Goal: Use online tool/utility: Use online tool/utility

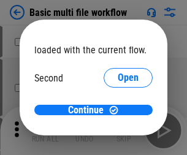
click at [117, 110] on span "Open" at bounding box center [127, 115] width 21 height 10
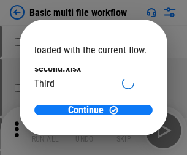
scroll to position [35, 0]
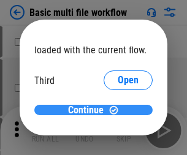
click at [89, 110] on span "Continue" at bounding box center [85, 110] width 35 height 10
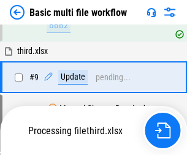
scroll to position [512, 0]
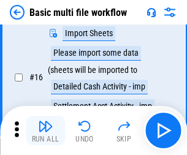
click at [45, 130] on img "button" at bounding box center [45, 126] width 15 height 15
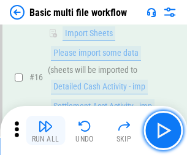
scroll to position [814, 0]
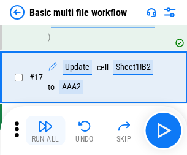
click at [45, 130] on img "button" at bounding box center [45, 126] width 15 height 15
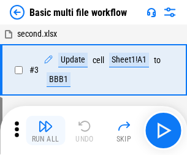
click at [45, 130] on img "button" at bounding box center [45, 126] width 15 height 15
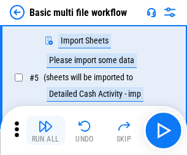
click at [45, 130] on img "button" at bounding box center [45, 126] width 15 height 15
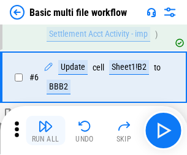
click at [45, 130] on img "button" at bounding box center [45, 126] width 15 height 15
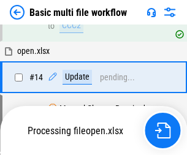
scroll to position [728, 0]
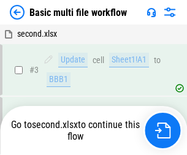
scroll to position [130, 0]
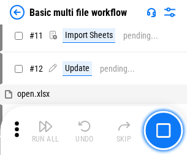
click at [45, 130] on img "button" at bounding box center [45, 126] width 15 height 15
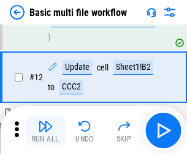
click at [45, 130] on img "button" at bounding box center [45, 126] width 15 height 15
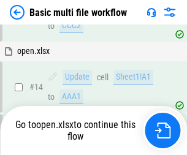
scroll to position [814, 0]
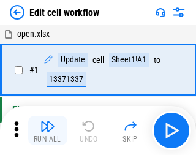
click at [45, 130] on img "button" at bounding box center [47, 126] width 15 height 15
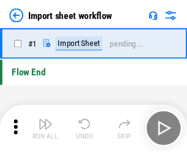
scroll to position [4, 0]
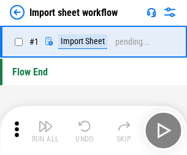
click at [45, 130] on img "button" at bounding box center [45, 126] width 15 height 15
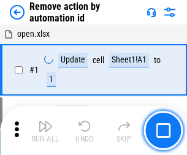
scroll to position [45, 0]
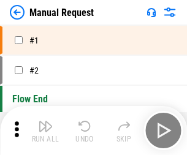
click at [45, 130] on img "button" at bounding box center [45, 126] width 15 height 15
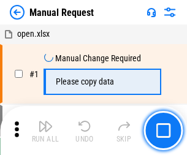
scroll to position [42, 0]
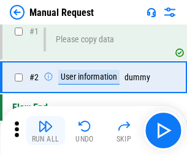
click at [45, 130] on img "button" at bounding box center [45, 126] width 15 height 15
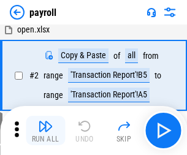
click at [45, 130] on img "button" at bounding box center [45, 126] width 15 height 15
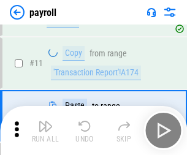
scroll to position [151, 0]
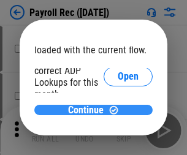
click at [89, 109] on span "Continue" at bounding box center [85, 110] width 35 height 10
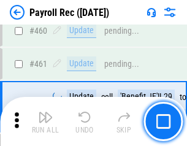
scroll to position [6518, 0]
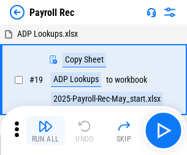
click at [45, 130] on img "button" at bounding box center [45, 126] width 15 height 15
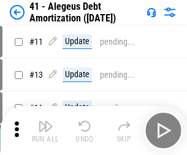
click at [45, 130] on img "button" at bounding box center [45, 126] width 15 height 15
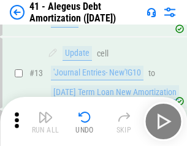
scroll to position [151, 0]
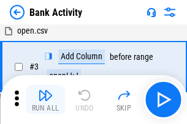
click at [45, 100] on img "button" at bounding box center [45, 95] width 15 height 15
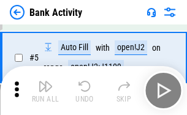
scroll to position [65, 0]
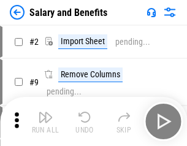
click at [45, 121] on img "button" at bounding box center [45, 116] width 15 height 15
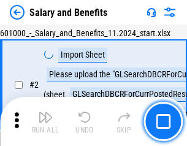
scroll to position [89, 0]
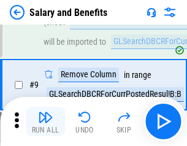
click at [45, 121] on img "button" at bounding box center [45, 116] width 15 height 15
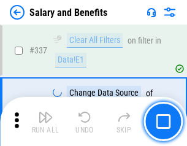
scroll to position [5727, 0]
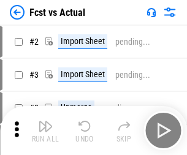
click at [45, 121] on img "button" at bounding box center [45, 126] width 15 height 15
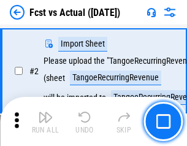
scroll to position [114, 0]
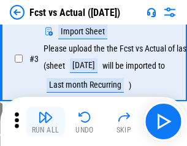
click at [45, 121] on img "button" at bounding box center [45, 116] width 15 height 15
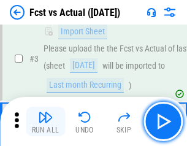
scroll to position [183, 0]
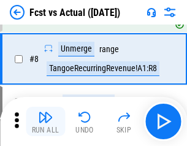
click at [45, 121] on img "button" at bounding box center [45, 116] width 15 height 15
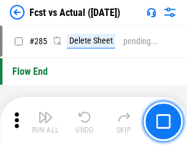
scroll to position [5789, 0]
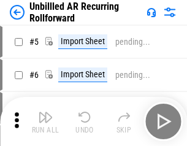
click at [45, 121] on img "button" at bounding box center [45, 116] width 15 height 15
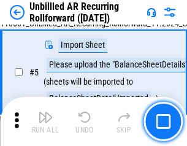
scroll to position [115, 0]
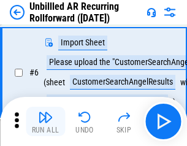
click at [45, 121] on img "button" at bounding box center [45, 116] width 15 height 15
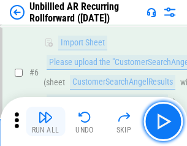
scroll to position [197, 0]
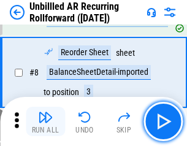
click at [45, 121] on img "button" at bounding box center [45, 116] width 15 height 15
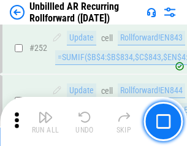
scroll to position [4154, 0]
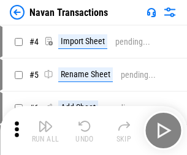
click at [45, 121] on img "button" at bounding box center [45, 126] width 15 height 15
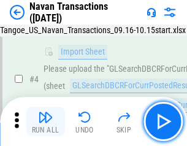
scroll to position [105, 0]
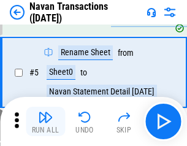
click at [45, 121] on img "button" at bounding box center [45, 116] width 15 height 15
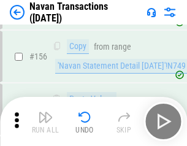
scroll to position [3965, 0]
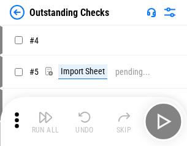
click at [45, 121] on img "button" at bounding box center [45, 116] width 15 height 15
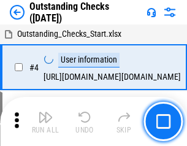
scroll to position [128, 0]
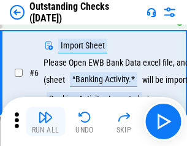
click at [45, 121] on img "button" at bounding box center [45, 116] width 15 height 15
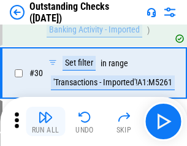
click at [45, 121] on img "button" at bounding box center [45, 116] width 15 height 15
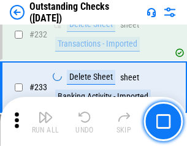
scroll to position [3714, 0]
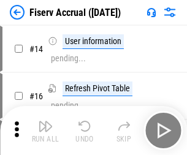
click at [45, 121] on img "button" at bounding box center [45, 126] width 15 height 15
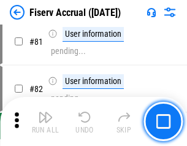
scroll to position [1607, 0]
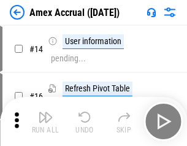
click at [45, 121] on img "button" at bounding box center [45, 116] width 15 height 15
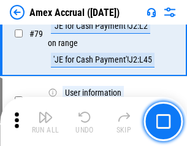
scroll to position [1588, 0]
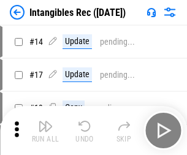
click at [45, 130] on img "button" at bounding box center [45, 126] width 15 height 15
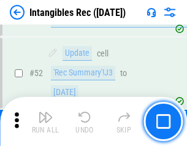
scroll to position [476, 0]
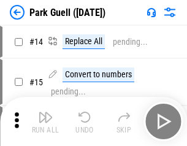
click at [45, 121] on img "button" at bounding box center [45, 116] width 15 height 15
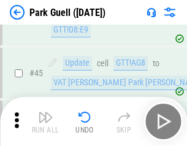
scroll to position [1530, 0]
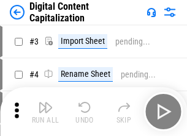
click at [45, 103] on img "button" at bounding box center [45, 107] width 15 height 15
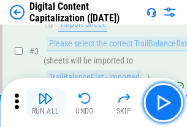
scroll to position [114, 0]
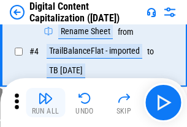
click at [45, 103] on img "button" at bounding box center [45, 98] width 15 height 15
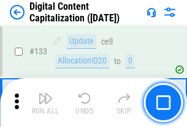
scroll to position [1297, 0]
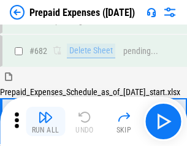
click at [45, 121] on img "button" at bounding box center [45, 116] width 15 height 15
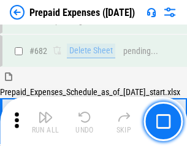
scroll to position [3363, 0]
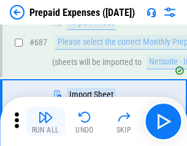
click at [45, 121] on img "button" at bounding box center [45, 116] width 15 height 15
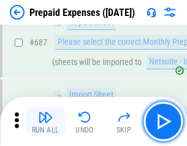
scroll to position [3425, 0]
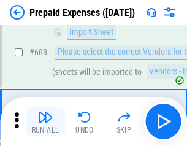
click at [45, 121] on img "button" at bounding box center [45, 116] width 15 height 15
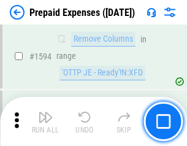
scroll to position [11909, 0]
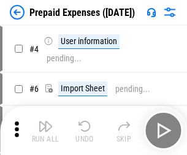
click at [45, 130] on img "button" at bounding box center [45, 126] width 15 height 15
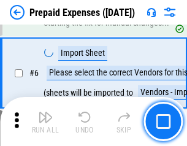
scroll to position [116, 0]
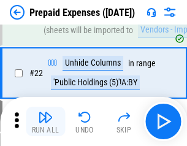
click at [45, 121] on img "button" at bounding box center [45, 116] width 15 height 15
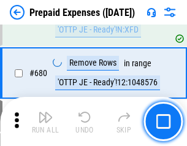
scroll to position [4259, 0]
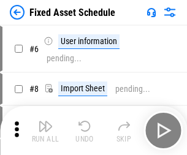
click at [45, 130] on img "button" at bounding box center [45, 126] width 15 height 15
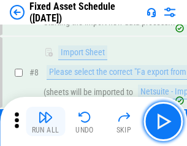
scroll to position [128, 0]
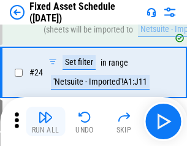
click at [45, 121] on img "button" at bounding box center [45, 116] width 15 height 15
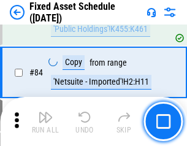
scroll to position [1681, 0]
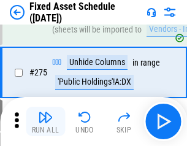
click at [45, 121] on img "button" at bounding box center [45, 116] width 15 height 15
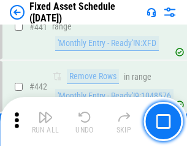
scroll to position [5468, 0]
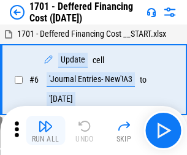
click at [45, 130] on img "button" at bounding box center [45, 126] width 15 height 15
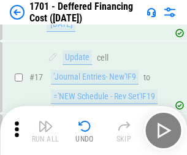
scroll to position [147, 0]
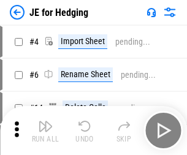
click at [45, 121] on img "button" at bounding box center [45, 126] width 15 height 15
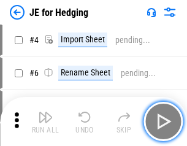
scroll to position [69, 0]
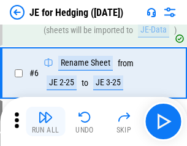
click at [45, 121] on img "button" at bounding box center [45, 116] width 15 height 15
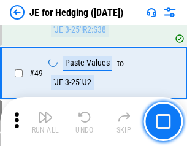
scroll to position [792, 0]
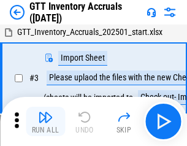
click at [45, 121] on img "button" at bounding box center [45, 116] width 15 height 15
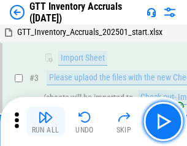
scroll to position [79, 0]
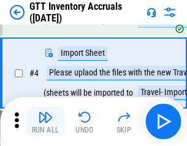
click at [45, 121] on img "button" at bounding box center [45, 116] width 15 height 15
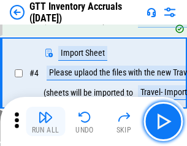
scroll to position [141, 0]
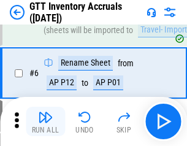
click at [45, 121] on img "button" at bounding box center [45, 116] width 15 height 15
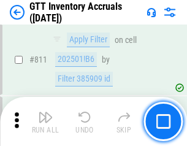
scroll to position [9284, 0]
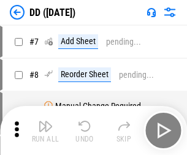
click at [45, 130] on img "button" at bounding box center [45, 126] width 15 height 15
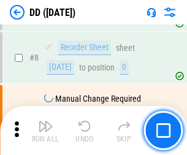
scroll to position [118, 0]
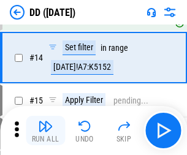
click at [45, 130] on img "button" at bounding box center [45, 126] width 15 height 15
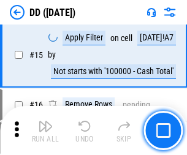
scroll to position [314, 0]
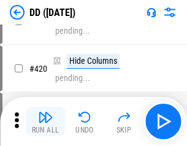
click at [45, 121] on img "button" at bounding box center [45, 116] width 15 height 15
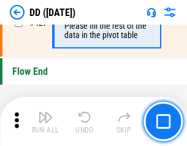
scroll to position [5854, 0]
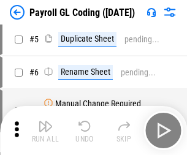
click at [45, 130] on img "button" at bounding box center [45, 126] width 15 height 15
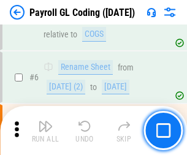
scroll to position [147, 0]
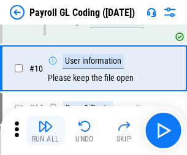
click at [45, 130] on img "button" at bounding box center [45, 126] width 15 height 15
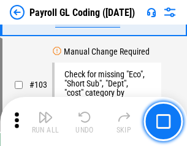
scroll to position [2870, 0]
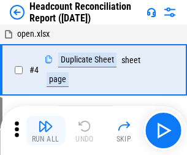
click at [45, 130] on img "button" at bounding box center [45, 126] width 15 height 15
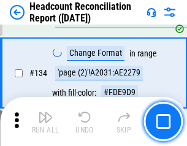
scroll to position [1470, 0]
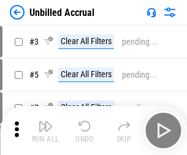
click at [45, 130] on img "button" at bounding box center [45, 126] width 15 height 15
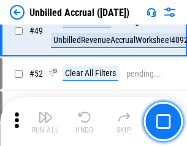
scroll to position [1109, 0]
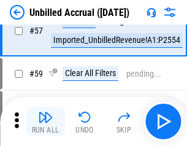
click at [45, 121] on img "button" at bounding box center [45, 116] width 15 height 15
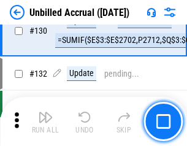
scroll to position [3643, 0]
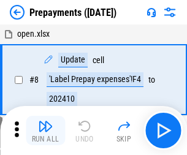
click at [45, 130] on img "button" at bounding box center [45, 126] width 15 height 15
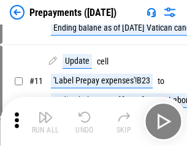
scroll to position [76, 0]
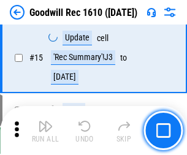
scroll to position [209, 0]
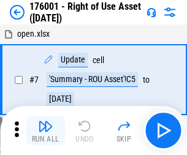
click at [45, 130] on img "button" at bounding box center [45, 126] width 15 height 15
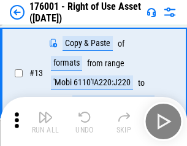
scroll to position [79, 0]
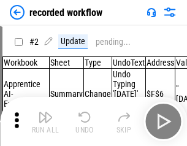
click at [45, 121] on img "button" at bounding box center [45, 116] width 15 height 15
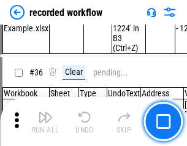
scroll to position [3823, 0]
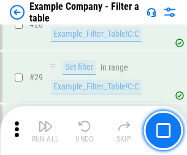
scroll to position [1119, 0]
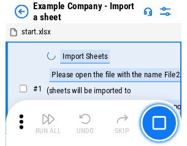
scroll to position [103, 0]
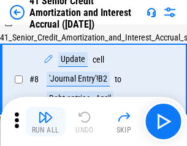
click at [45, 121] on img "button" at bounding box center [45, 116] width 15 height 15
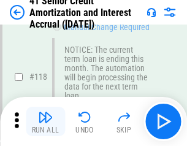
click at [45, 121] on img "button" at bounding box center [45, 116] width 15 height 15
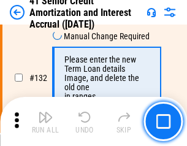
scroll to position [1278, 0]
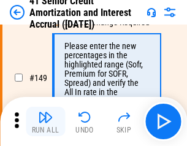
click at [45, 121] on img "button" at bounding box center [45, 116] width 15 height 15
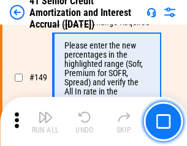
scroll to position [1407, 0]
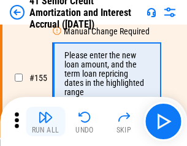
click at [45, 121] on img "button" at bounding box center [45, 116] width 15 height 15
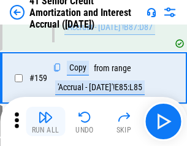
click at [45, 121] on img "button" at bounding box center [45, 116] width 15 height 15
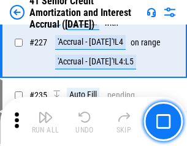
scroll to position [2739, 0]
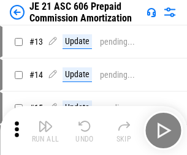
click at [45, 121] on img "button" at bounding box center [45, 126] width 15 height 15
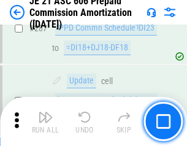
scroll to position [2251, 0]
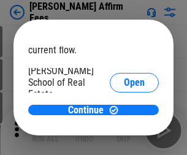
click at [124, 142] on span "Open" at bounding box center [134, 147] width 21 height 10
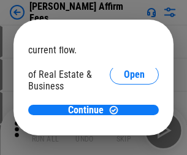
click at [124, 128] on span "Open" at bounding box center [134, 133] width 21 height 10
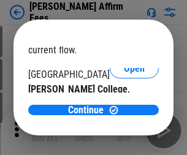
click at [124, 114] on span "Open" at bounding box center [134, 119] width 21 height 10
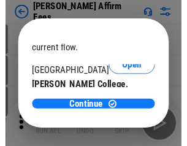
scroll to position [192, 0]
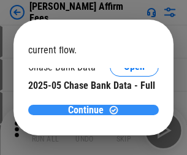
click at [89, 109] on span "Continue" at bounding box center [85, 110] width 35 height 10
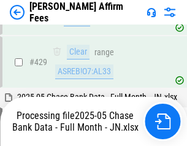
scroll to position [3150, 0]
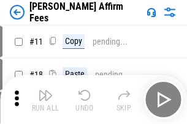
click at [45, 91] on img "button" at bounding box center [45, 95] width 15 height 15
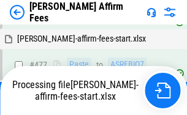
scroll to position [3279, 0]
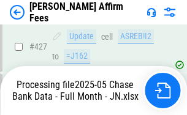
scroll to position [3208, 0]
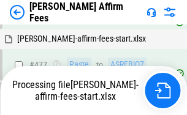
scroll to position [3341, 0]
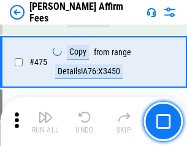
scroll to position [3192, 0]
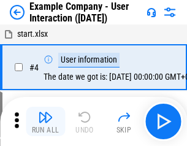
click at [45, 121] on img "button" at bounding box center [45, 116] width 15 height 15
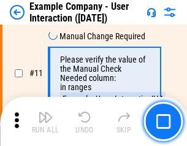
scroll to position [265, 0]
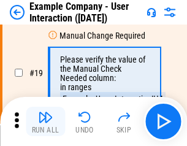
click at [45, 121] on img "button" at bounding box center [45, 116] width 15 height 15
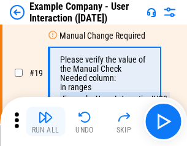
click at [45, 121] on img "button" at bounding box center [45, 116] width 15 height 15
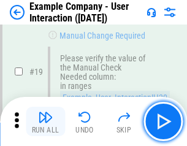
scroll to position [338, 0]
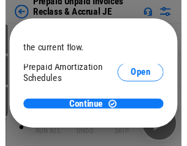
scroll to position [73, 0]
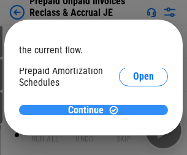
click at [89, 109] on span "Continue" at bounding box center [85, 110] width 35 height 10
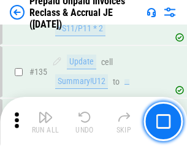
scroll to position [1585, 0]
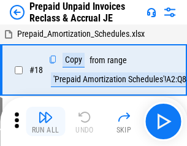
click at [45, 121] on img "button" at bounding box center [45, 116] width 15 height 15
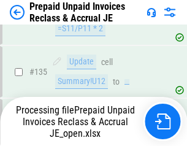
scroll to position [1585, 0]
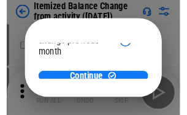
scroll to position [89, 0]
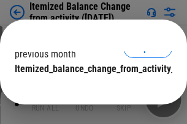
click at [89, 89] on span "Continue" at bounding box center [85, 94] width 35 height 10
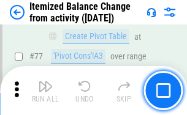
scroll to position [1196, 0]
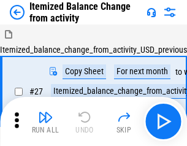
scroll to position [19, 0]
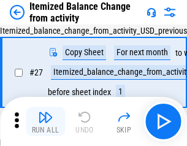
click at [45, 121] on img "button" at bounding box center [45, 116] width 15 height 15
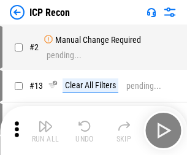
scroll to position [6, 0]
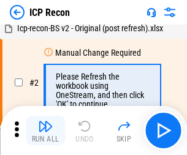
click at [45, 130] on img "button" at bounding box center [45, 126] width 15 height 15
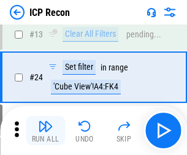
click at [45, 130] on img "button" at bounding box center [45, 126] width 15 height 15
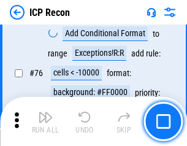
scroll to position [1099, 0]
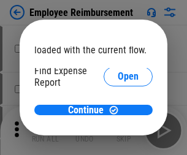
click at [117, 142] on span "Open" at bounding box center [127, 147] width 21 height 10
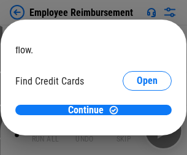
scroll to position [72, 0]
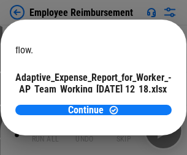
click at [136, 103] on span "Open" at bounding box center [146, 108] width 21 height 10
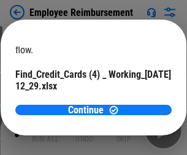
scroll to position [127, 0]
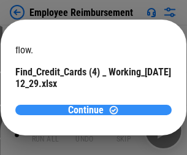
click at [89, 109] on span "Continue" at bounding box center [85, 110] width 35 height 10
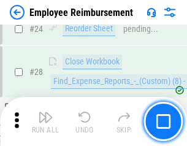
scroll to position [572, 0]
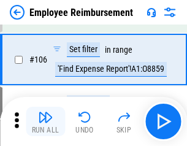
click at [45, 121] on img "button" at bounding box center [45, 116] width 15 height 15
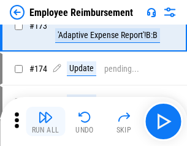
click at [45, 121] on img "button" at bounding box center [45, 116] width 15 height 15
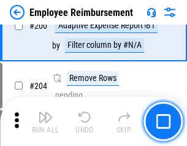
scroll to position [3095, 0]
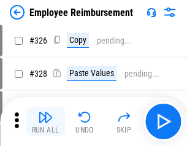
click at [45, 121] on img "button" at bounding box center [45, 116] width 15 height 15
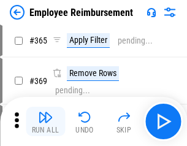
click at [45, 121] on img "button" at bounding box center [45, 116] width 15 height 15
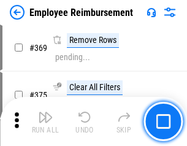
scroll to position [6305, 0]
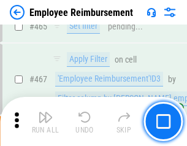
click at [45, 121] on img "button" at bounding box center [45, 116] width 15 height 15
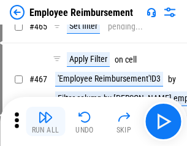
click at [45, 121] on img "button" at bounding box center [45, 116] width 15 height 15
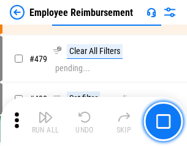
scroll to position [7554, 0]
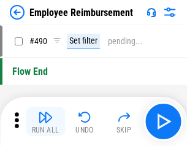
click at [45, 121] on img "button" at bounding box center [45, 116] width 15 height 15
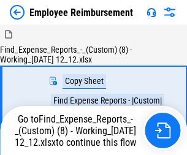
scroll to position [42, 0]
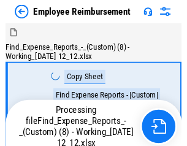
scroll to position [42, 0]
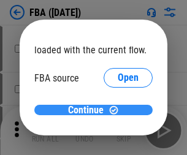
click at [89, 110] on span "Continue" at bounding box center [85, 110] width 35 height 10
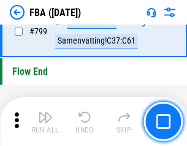
scroll to position [10949, 0]
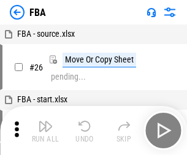
scroll to position [12, 0]
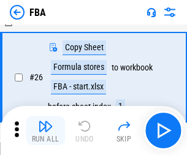
click at [45, 130] on img "button" at bounding box center [45, 126] width 15 height 15
